Goal: Task Accomplishment & Management: Manage account settings

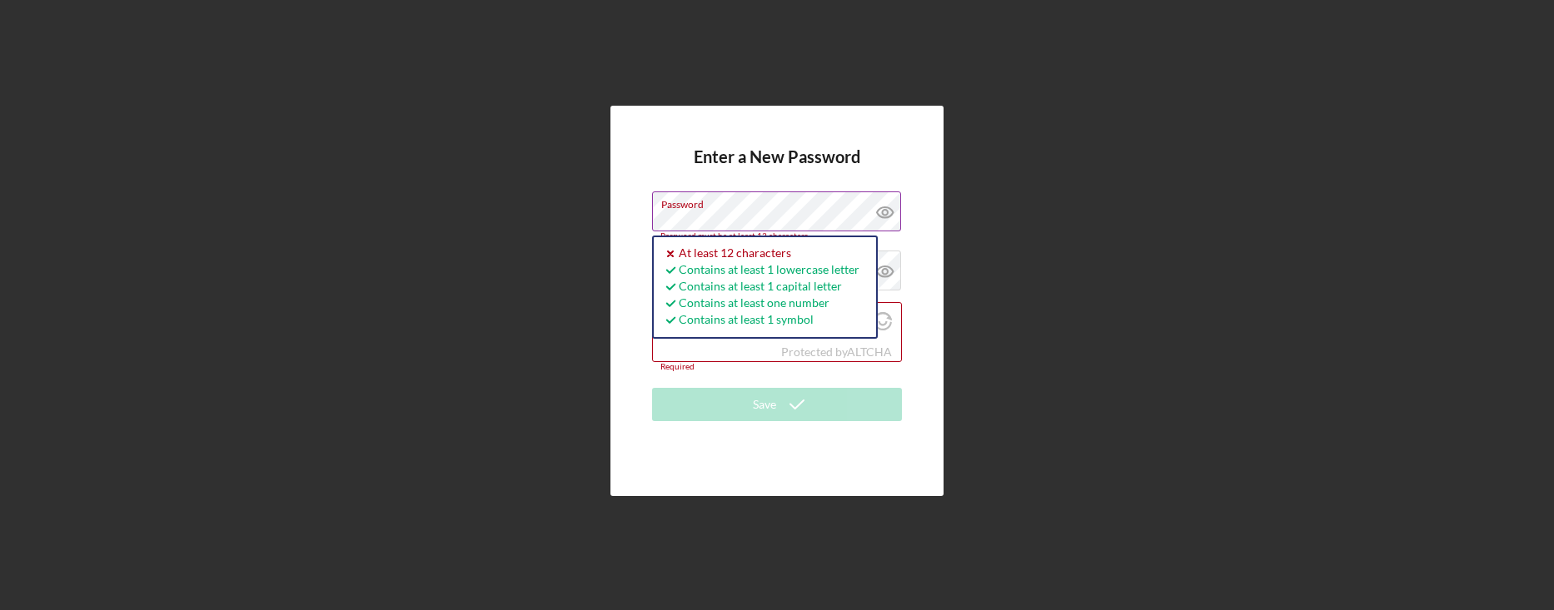
click at [883, 210] on icon at bounding box center [884, 212] width 5 height 5
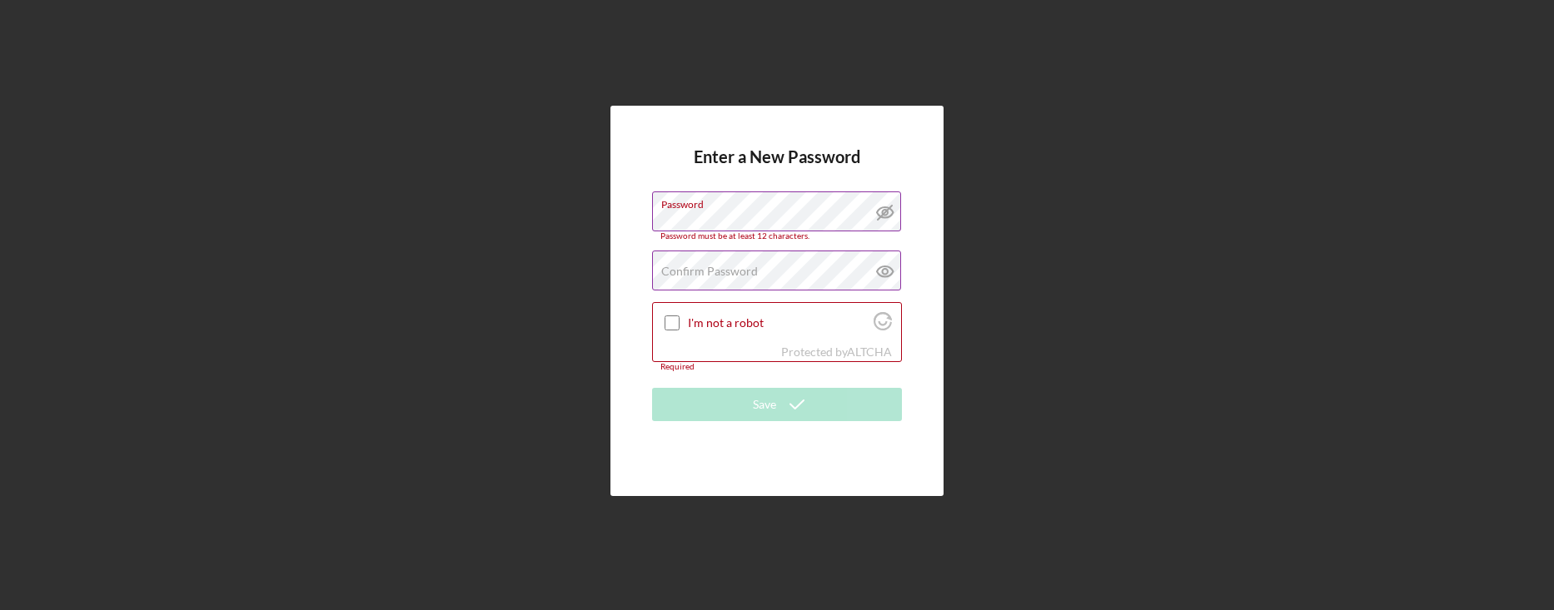
click at [730, 268] on label "Confirm Password" at bounding box center [709, 271] width 97 height 13
click at [880, 270] on icon at bounding box center [885, 272] width 42 height 42
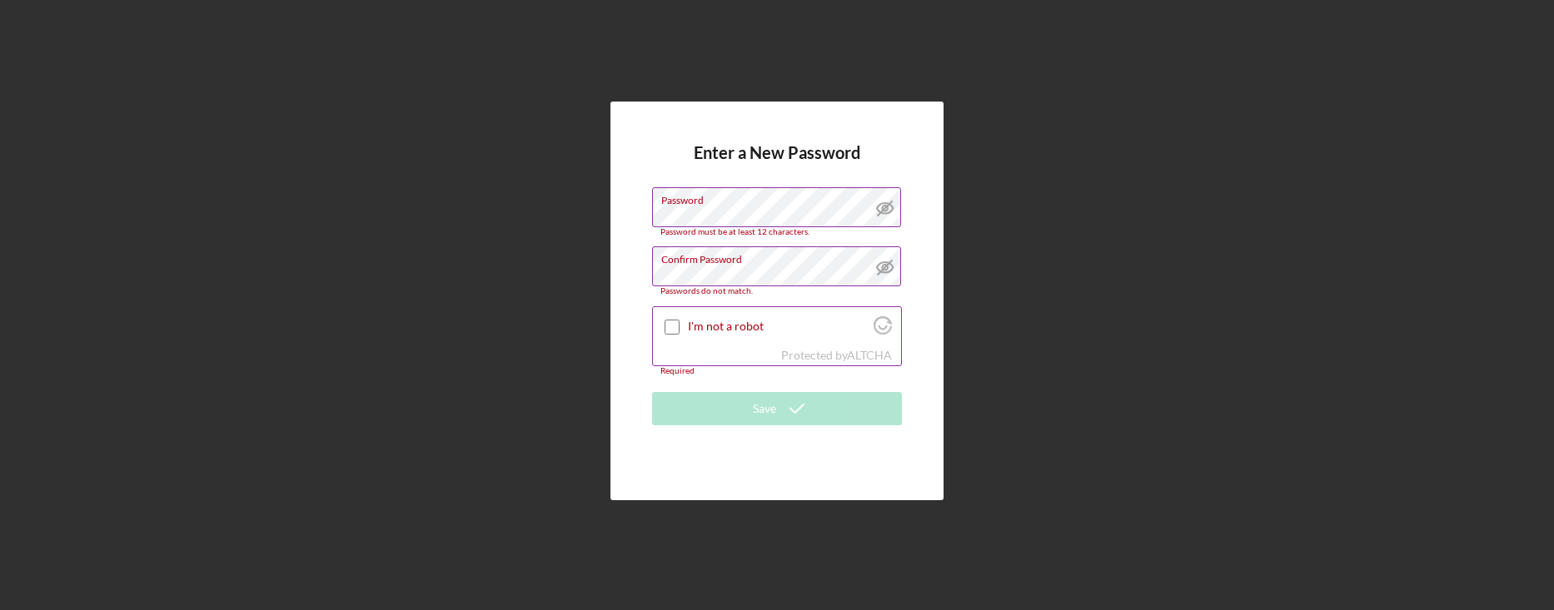
click at [673, 329] on input "I'm not a robot" at bounding box center [671, 327] width 15 height 15
checkbox input "true"
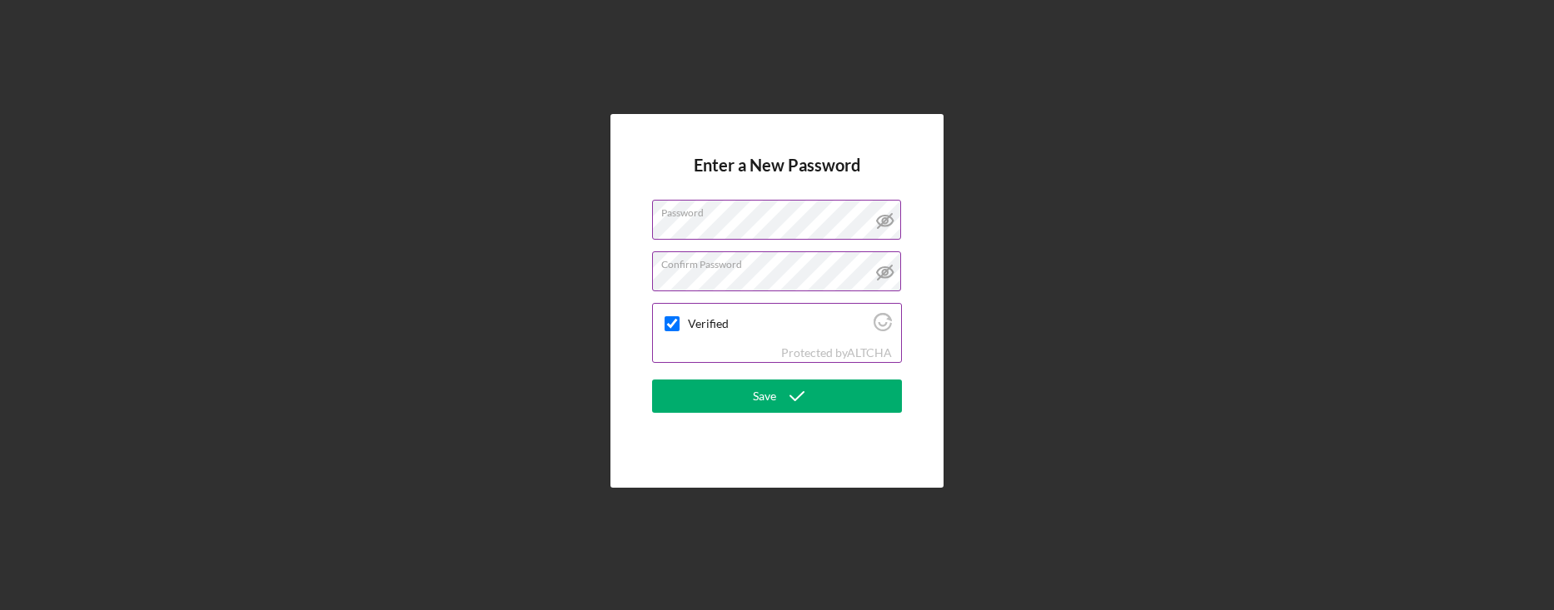
click at [648, 276] on div "Enter a New Password Password Confirm Password Verified Protected by ALTCHA Save" at bounding box center [776, 301] width 333 height 374
click at [751, 400] on button "Save" at bounding box center [777, 396] width 250 height 33
